Goal: Task Accomplishment & Management: Manage account settings

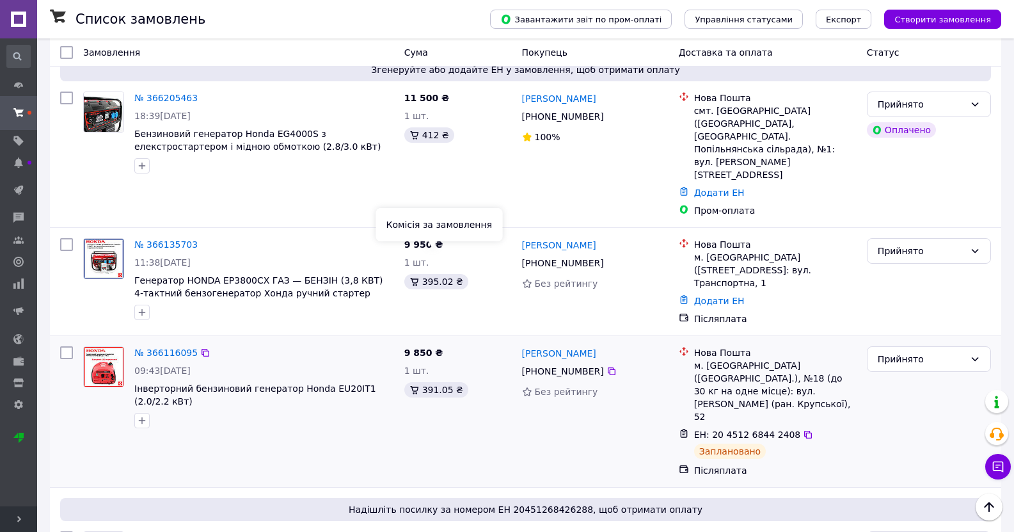
scroll to position [13, 0]
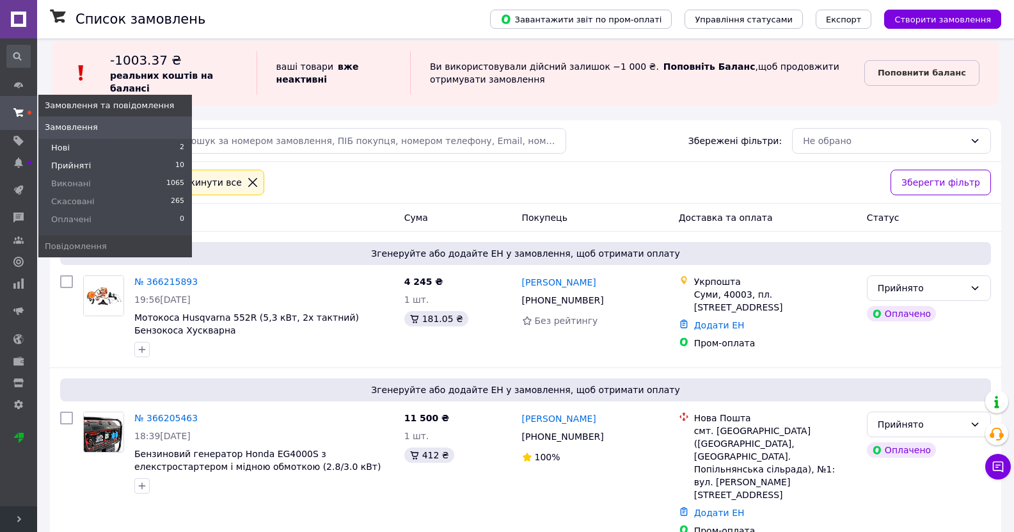
click at [59, 145] on span "Нові" at bounding box center [60, 148] width 19 height 12
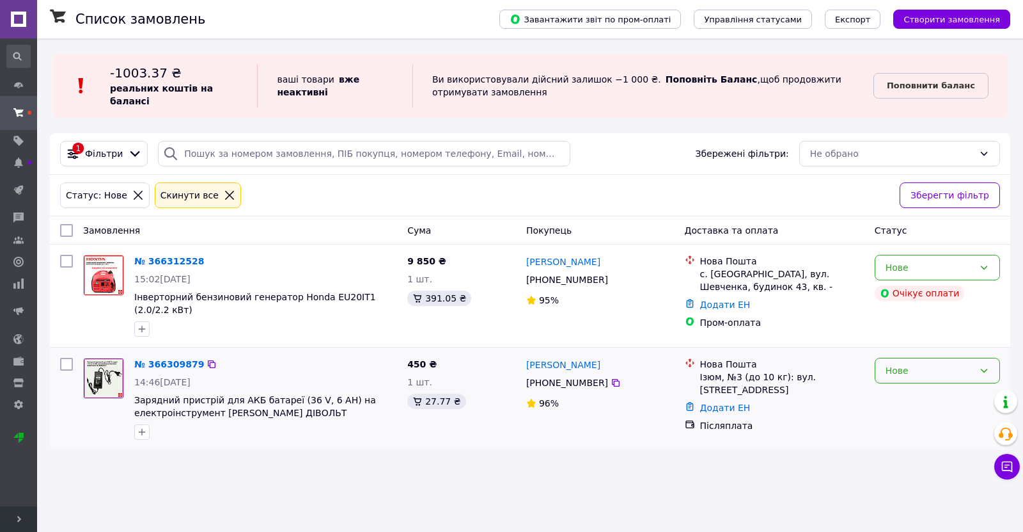
click at [944, 368] on div "Нове" at bounding box center [930, 370] width 88 height 14
click at [910, 394] on li "Прийнято" at bounding box center [938, 390] width 124 height 23
click at [172, 359] on link "№ 366309879" at bounding box center [169, 364] width 70 height 10
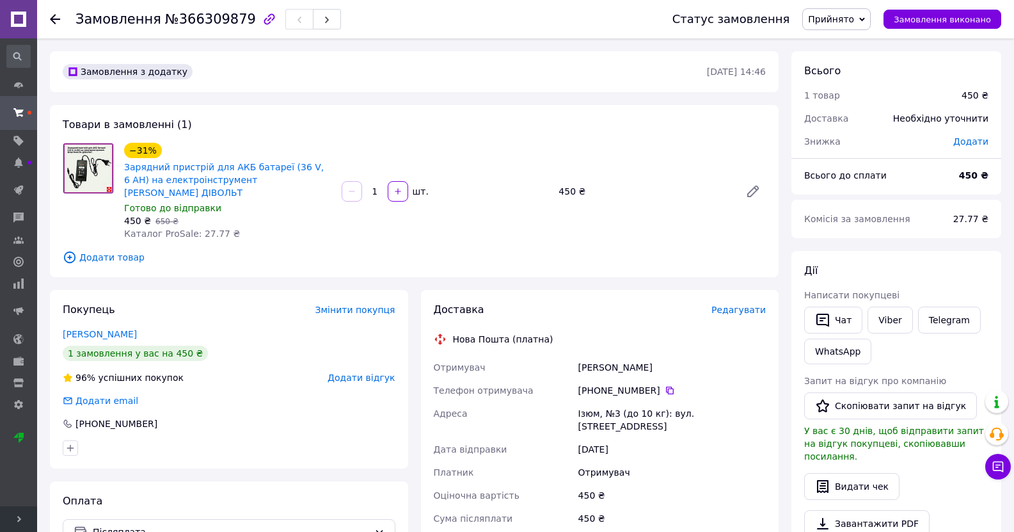
click at [606, 356] on div "Семененко Саша" at bounding box center [672, 367] width 193 height 23
copy div "Семененко Саша"
click at [666, 386] on icon at bounding box center [670, 390] width 8 height 8
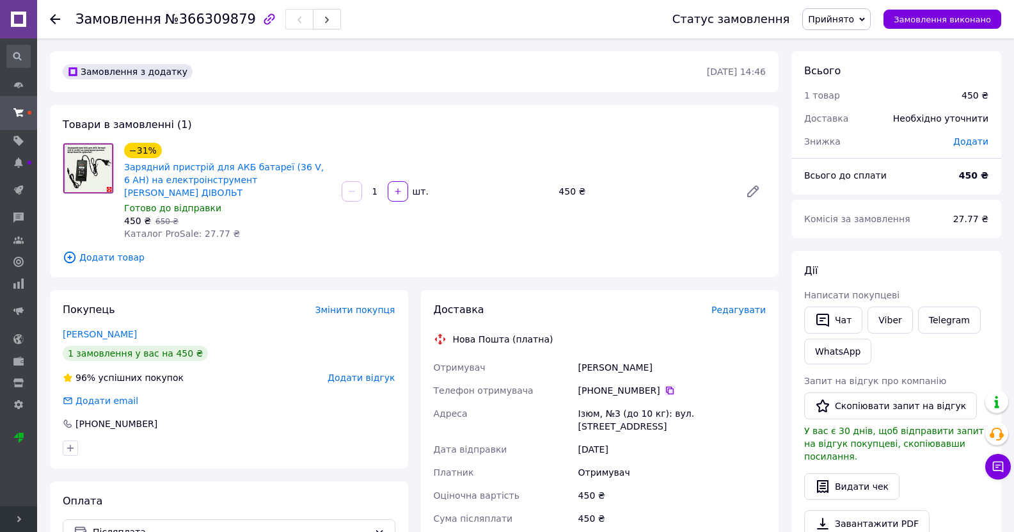
click at [665, 385] on icon at bounding box center [670, 390] width 10 height 10
click at [542, 250] on span "Додати товар" at bounding box center [414, 257] width 703 height 14
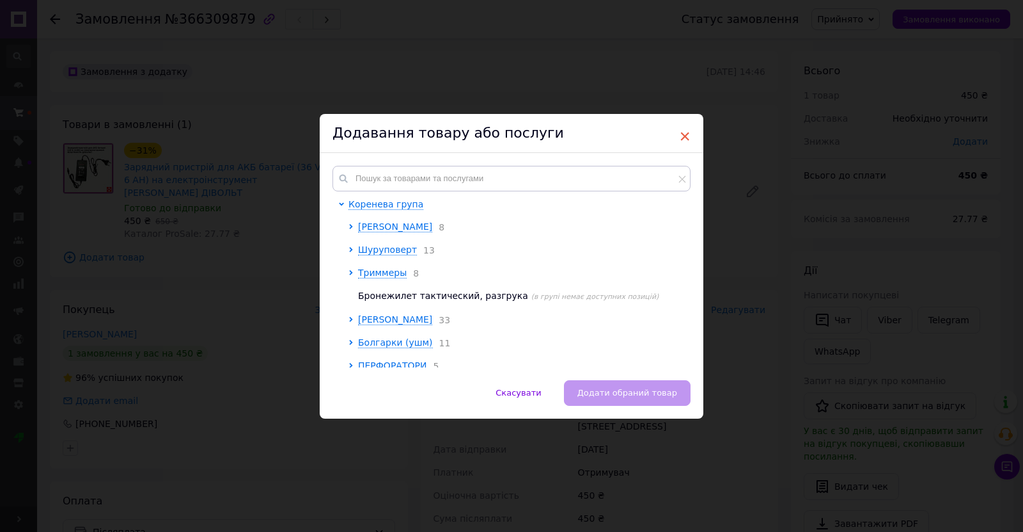
click at [682, 132] on span "×" at bounding box center [685, 136] width 12 height 22
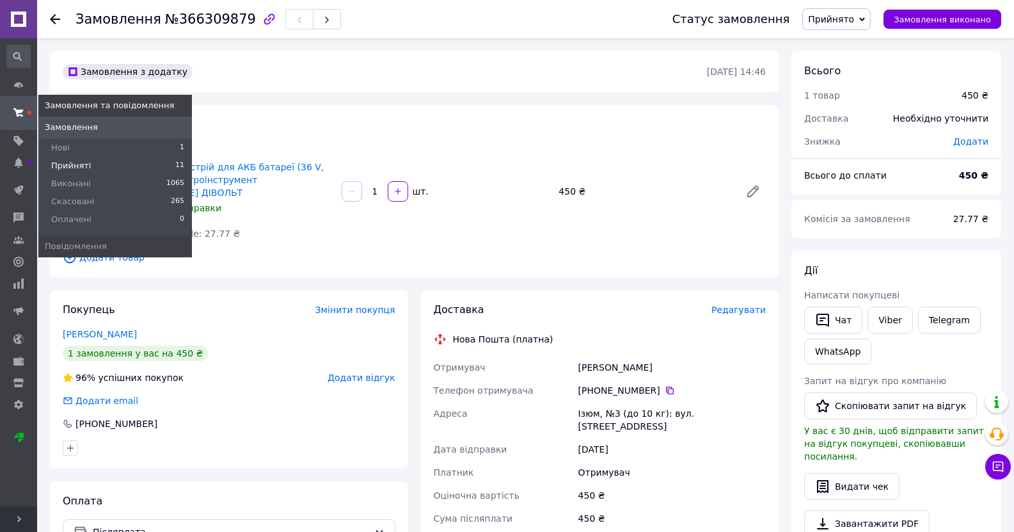
click at [82, 168] on span "Прийняті" at bounding box center [71, 166] width 40 height 12
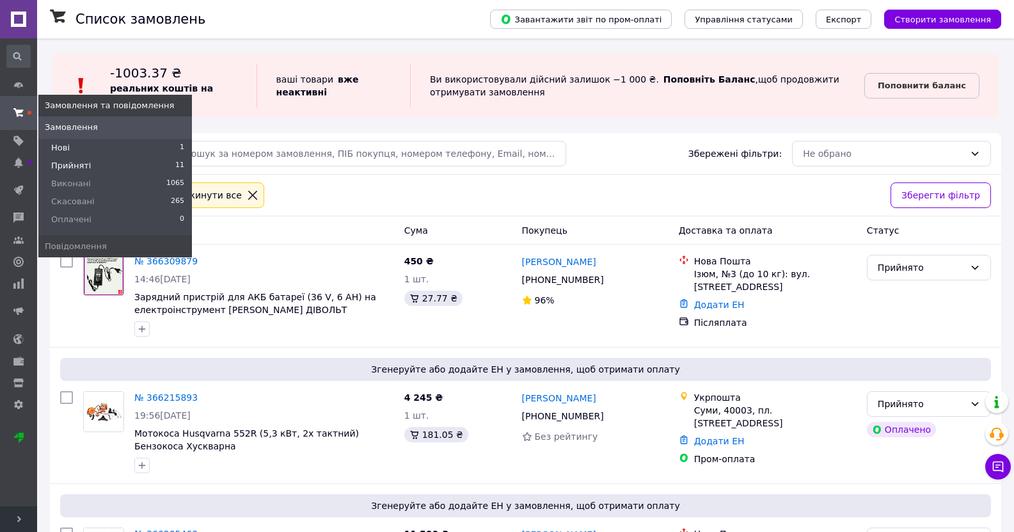
click at [75, 144] on li "Нові 1" at bounding box center [115, 148] width 154 height 18
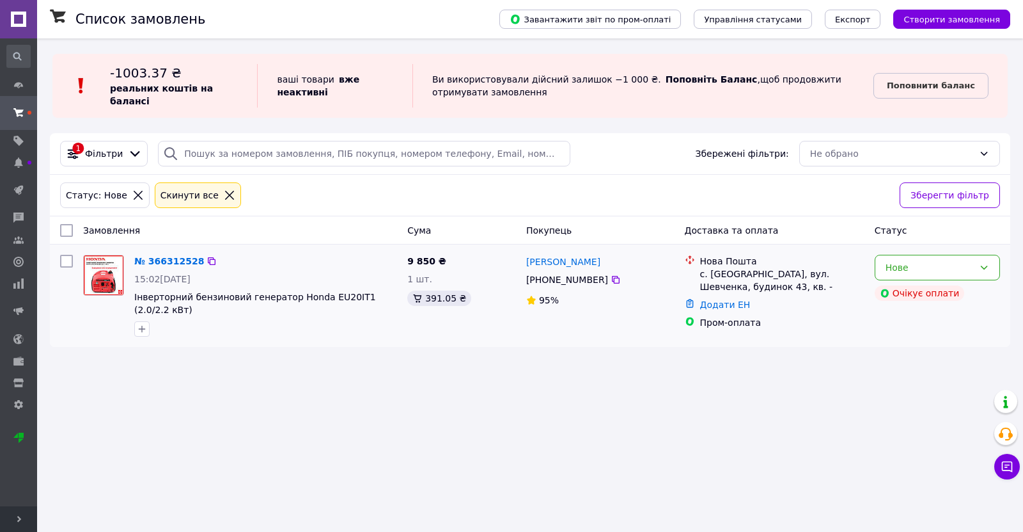
click at [161, 253] on div "№ 366312528 15:02, 12.10.2025 Інверторний бензиновий генератор Honda EU20IT1 (2…" at bounding box center [265, 295] width 273 height 92
click at [160, 261] on link "№ 366312528" at bounding box center [169, 261] width 70 height 10
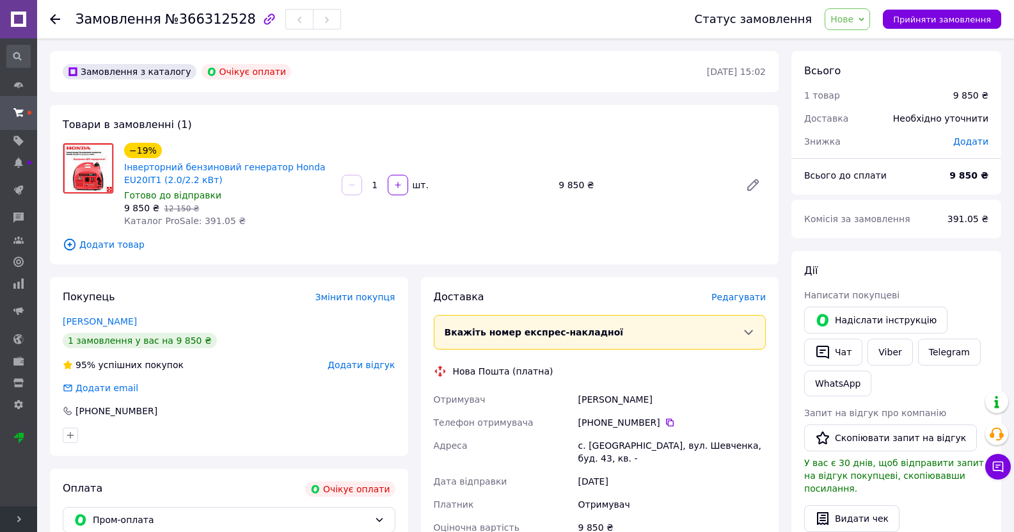
click at [463, 204] on div "−19% Інверторний бензиновий генератор Honda EU20IT1 (2.0/2.2 кВт) Готово до від…" at bounding box center [445, 185] width 652 height 90
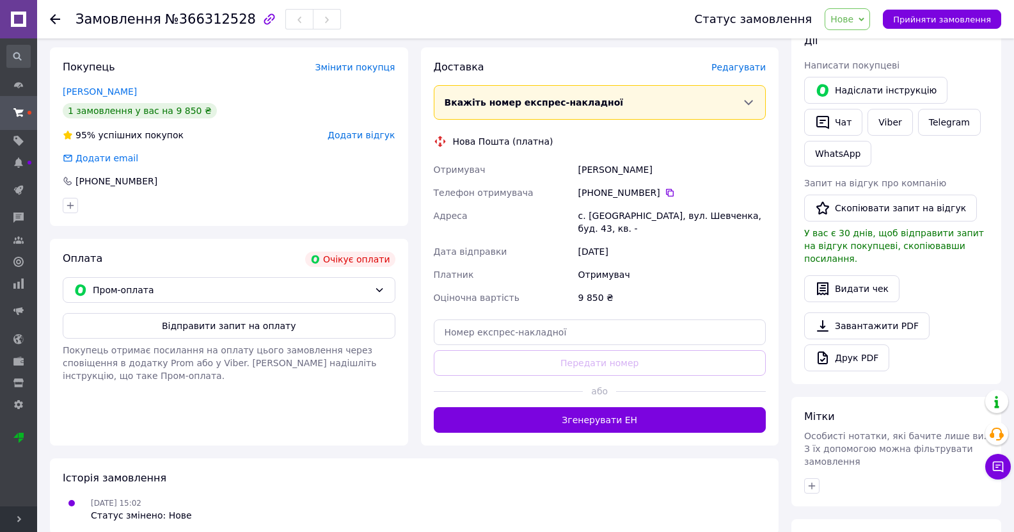
scroll to position [256, 0]
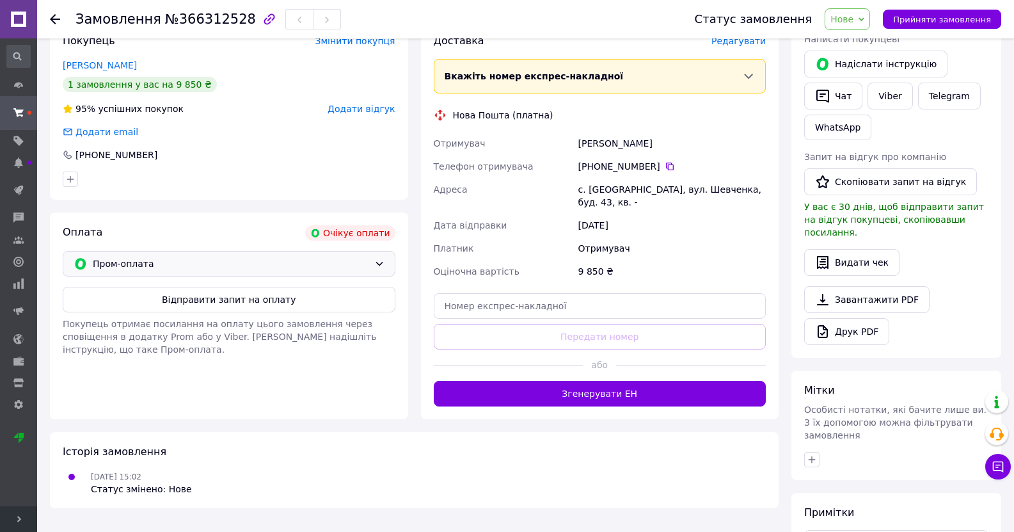
click at [370, 255] on div "Пром-оплата" at bounding box center [229, 264] width 333 height 26
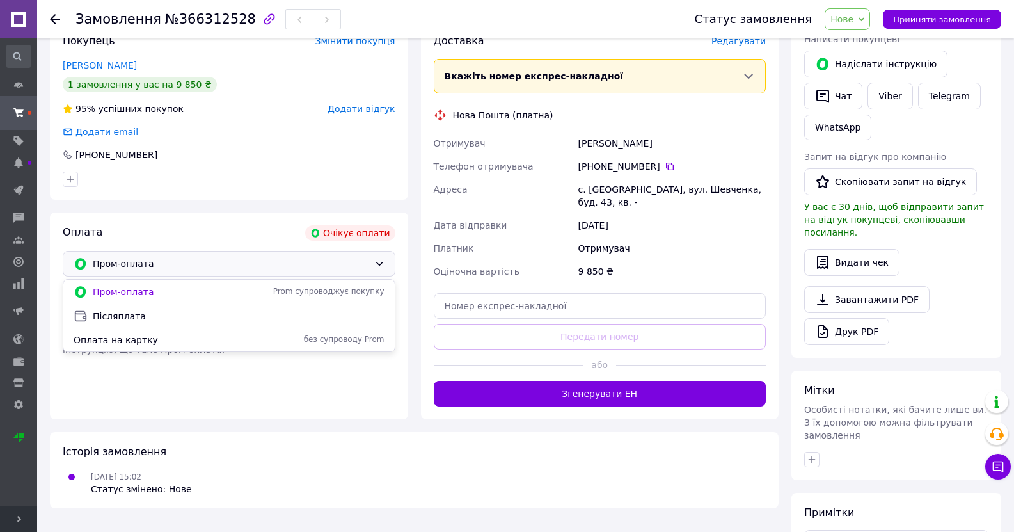
click at [229, 225] on div "Оплата Очікує оплати" at bounding box center [229, 232] width 333 height 15
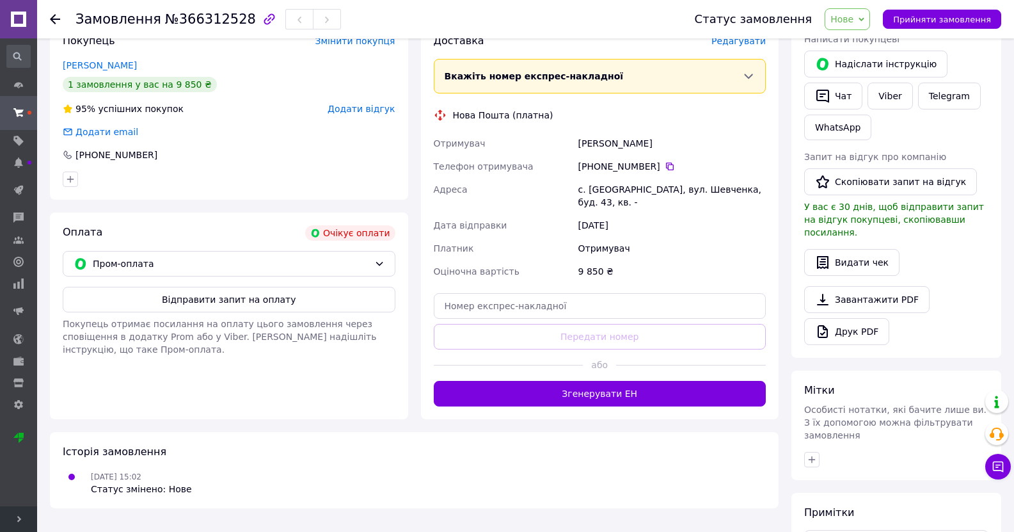
scroll to position [192, 0]
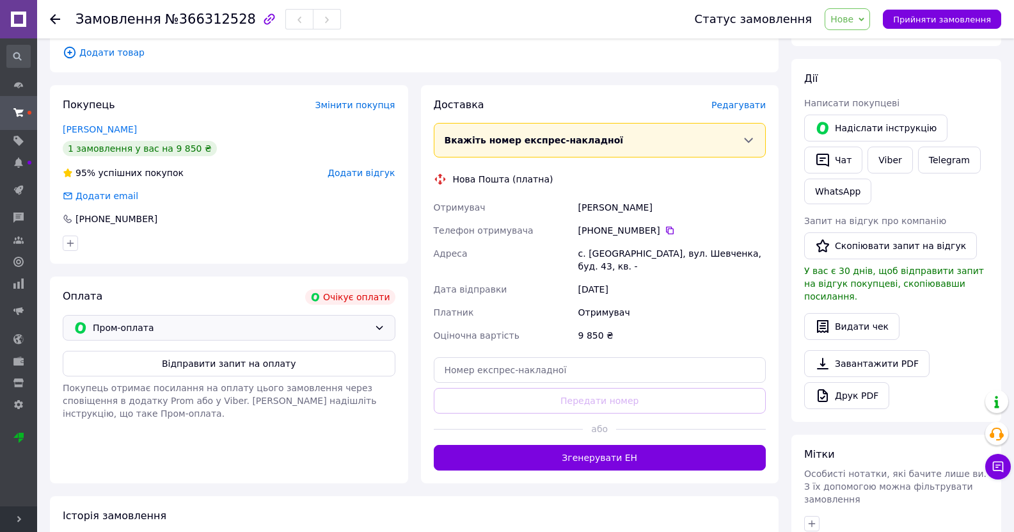
click at [319, 333] on span "Пром-оплата" at bounding box center [231, 327] width 276 height 14
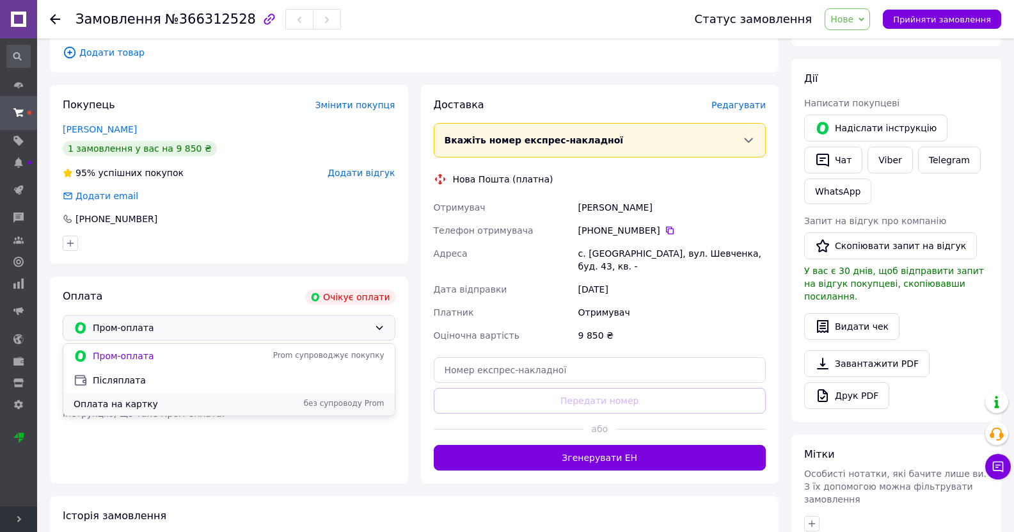
click at [145, 403] on span "Оплата на картку" at bounding box center [166, 403] width 184 height 13
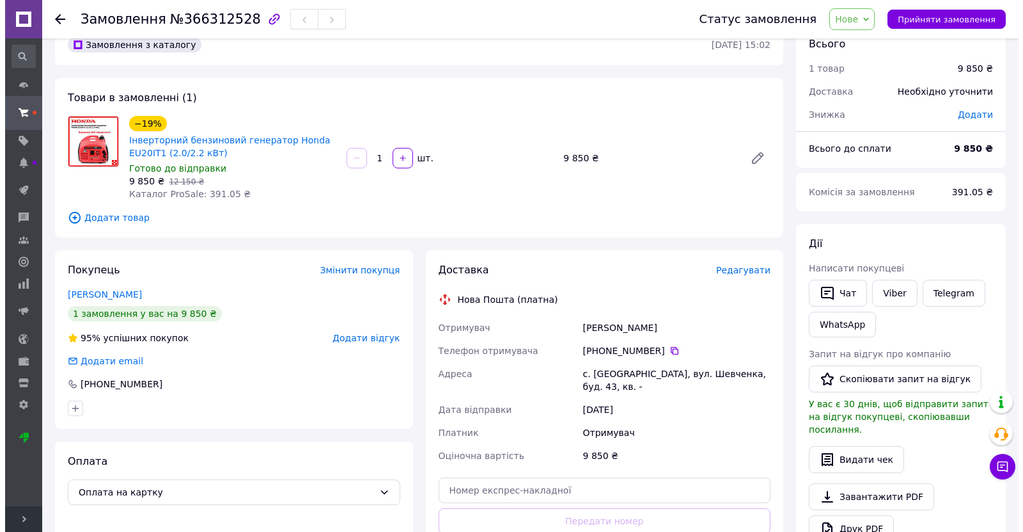
scroll to position [0, 0]
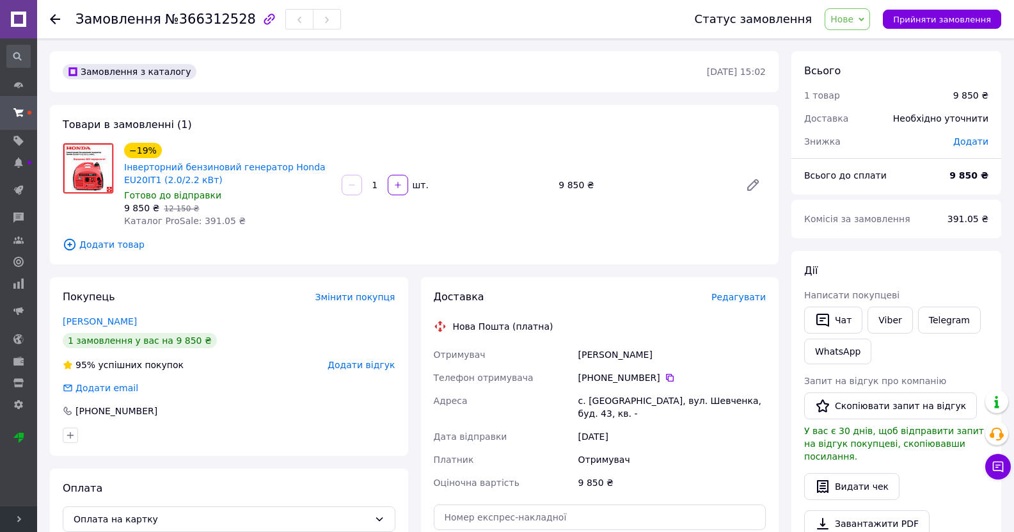
click at [654, 249] on span "Додати товар" at bounding box center [414, 244] width 703 height 14
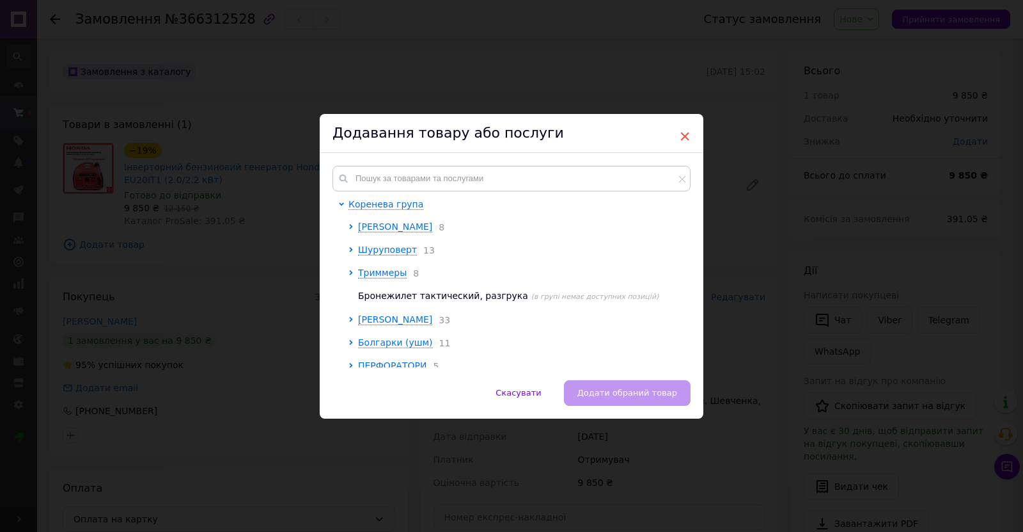
click at [686, 138] on span "×" at bounding box center [685, 136] width 12 height 22
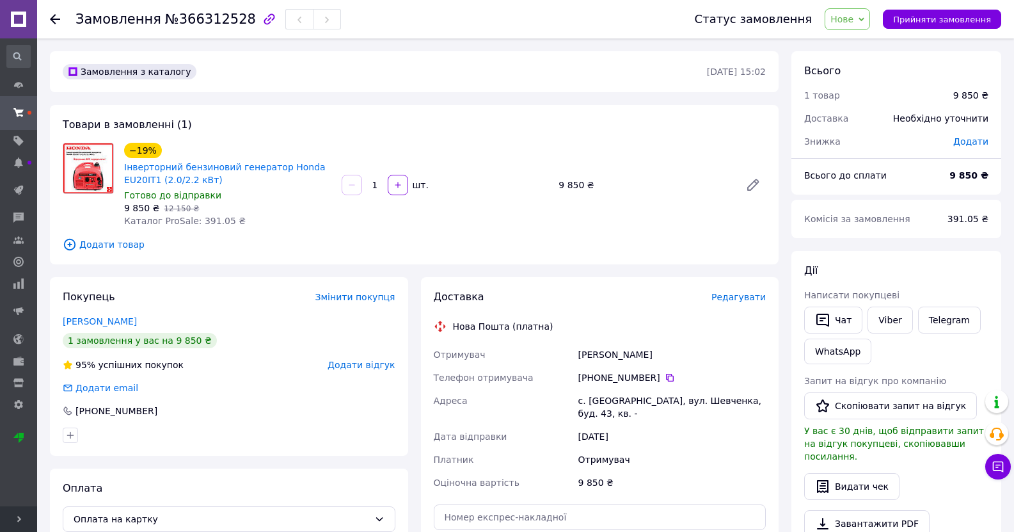
click at [883, 19] on div "Статус замовлення Нове Прийнято Виконано Скасовано Оплачено Прийняти замовлення" at bounding box center [841, 19] width 319 height 22
click at [864, 17] on icon at bounding box center [861, 20] width 6 height 6
click at [866, 43] on li "Прийнято" at bounding box center [854, 44] width 59 height 19
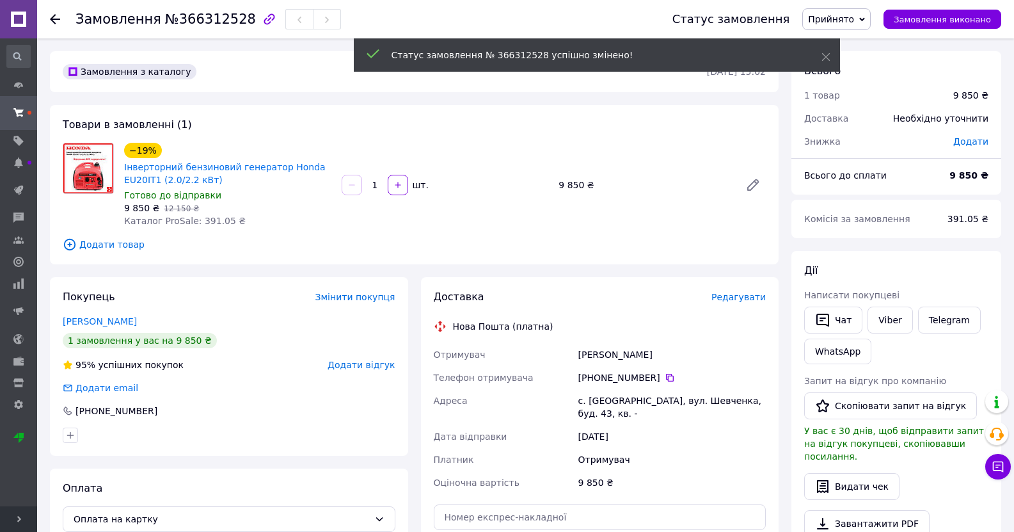
click at [656, 230] on div "Товари в замовленні (1) −19% Інверторний бензиновий генератор Honda EU20IT1 (2.…" at bounding box center [414, 184] width 729 height 159
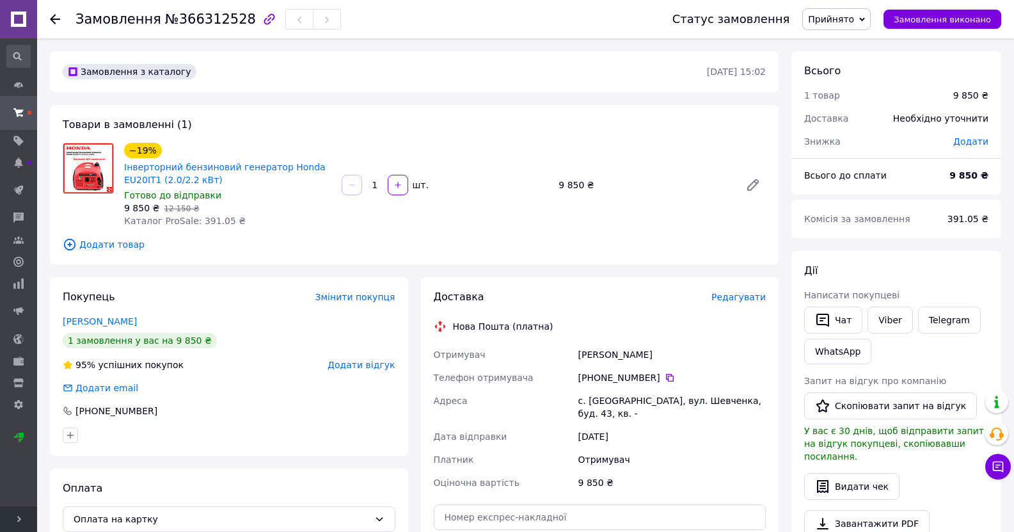
click at [595, 356] on div "Балашова Наталія" at bounding box center [672, 354] width 193 height 23
copy div "Балашова Наталія"
click at [663, 383] on div "[PHONE_NUMBER]" at bounding box center [671, 377] width 187 height 13
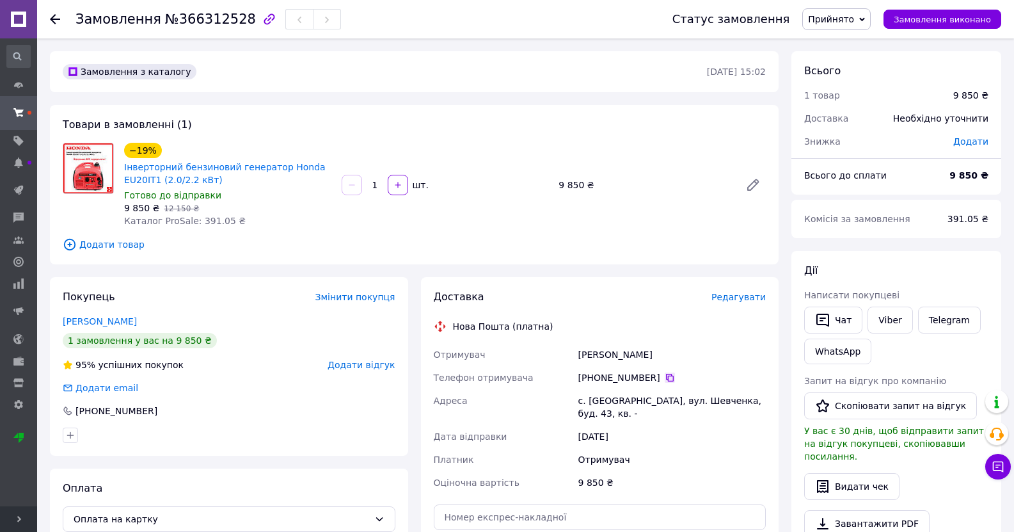
click at [666, 380] on icon at bounding box center [670, 378] width 8 height 8
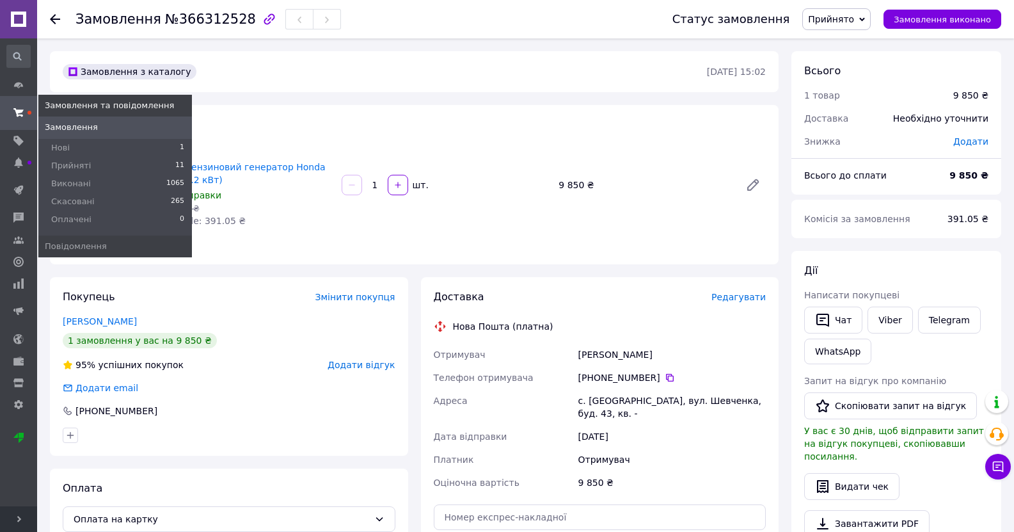
click at [24, 107] on span at bounding box center [18, 112] width 37 height 23
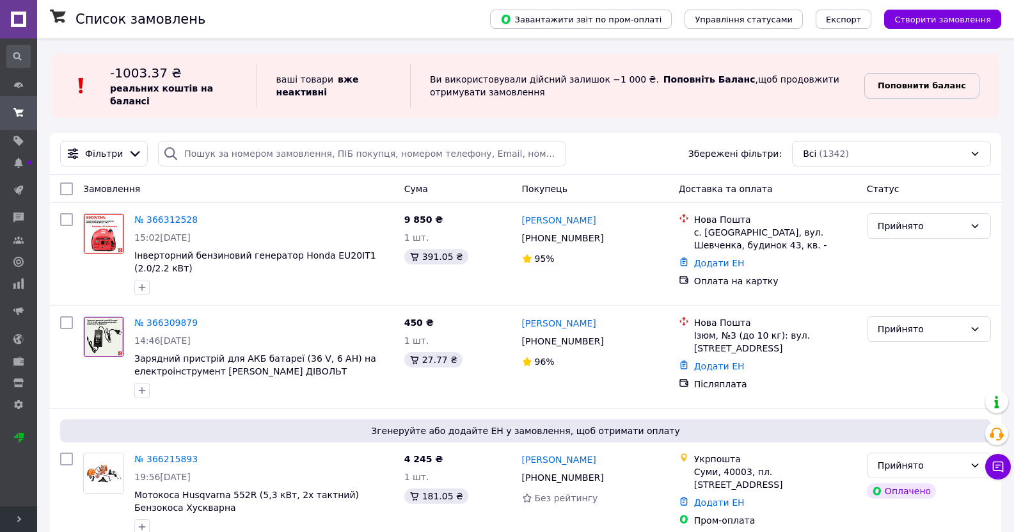
click at [899, 82] on b "Поповнити баланс" at bounding box center [922, 86] width 88 height 10
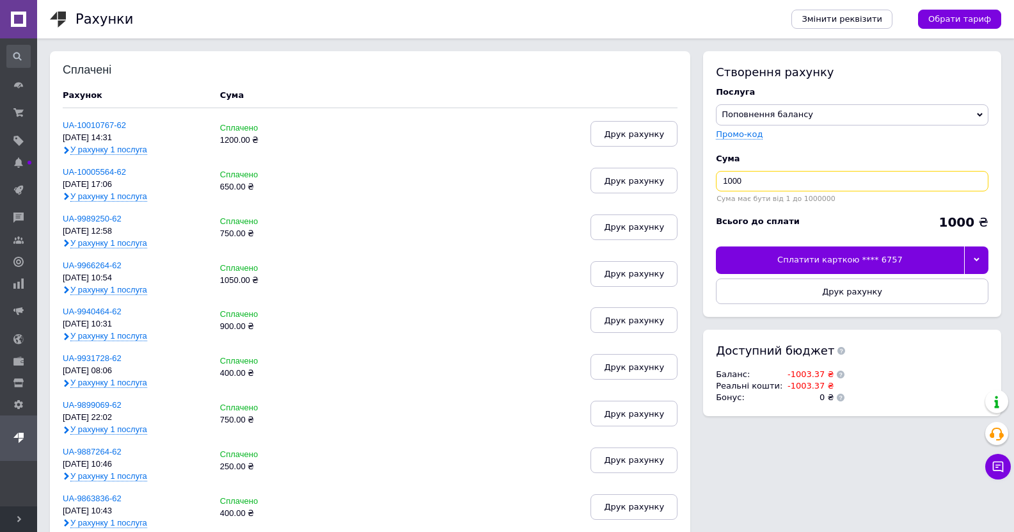
drag, startPoint x: 745, startPoint y: 185, endPoint x: 736, endPoint y: 186, distance: 9.0
click at [736, 186] on input "1000" at bounding box center [852, 181] width 272 height 20
type input "1005"
click at [887, 258] on div "Сплатити карткою **** 6757" at bounding box center [840, 259] width 248 height 27
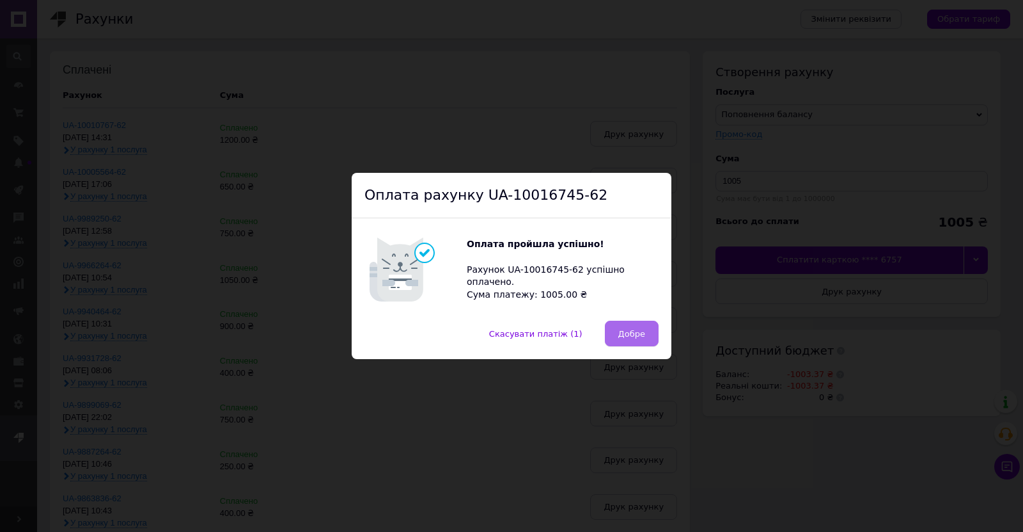
click at [633, 335] on span "Добре" at bounding box center [632, 334] width 27 height 10
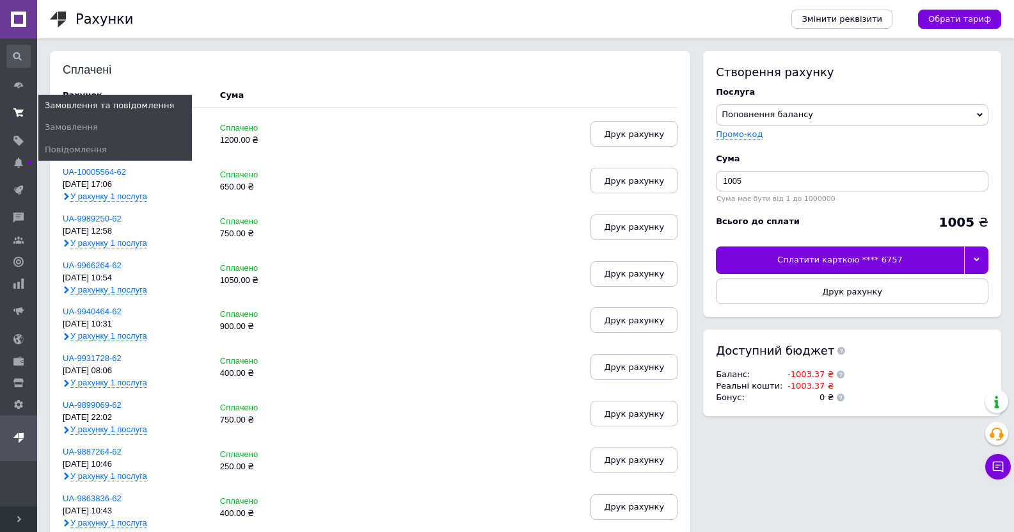
click at [28, 118] on span at bounding box center [18, 112] width 37 height 23
